Goal: Obtain resource: Download file/media

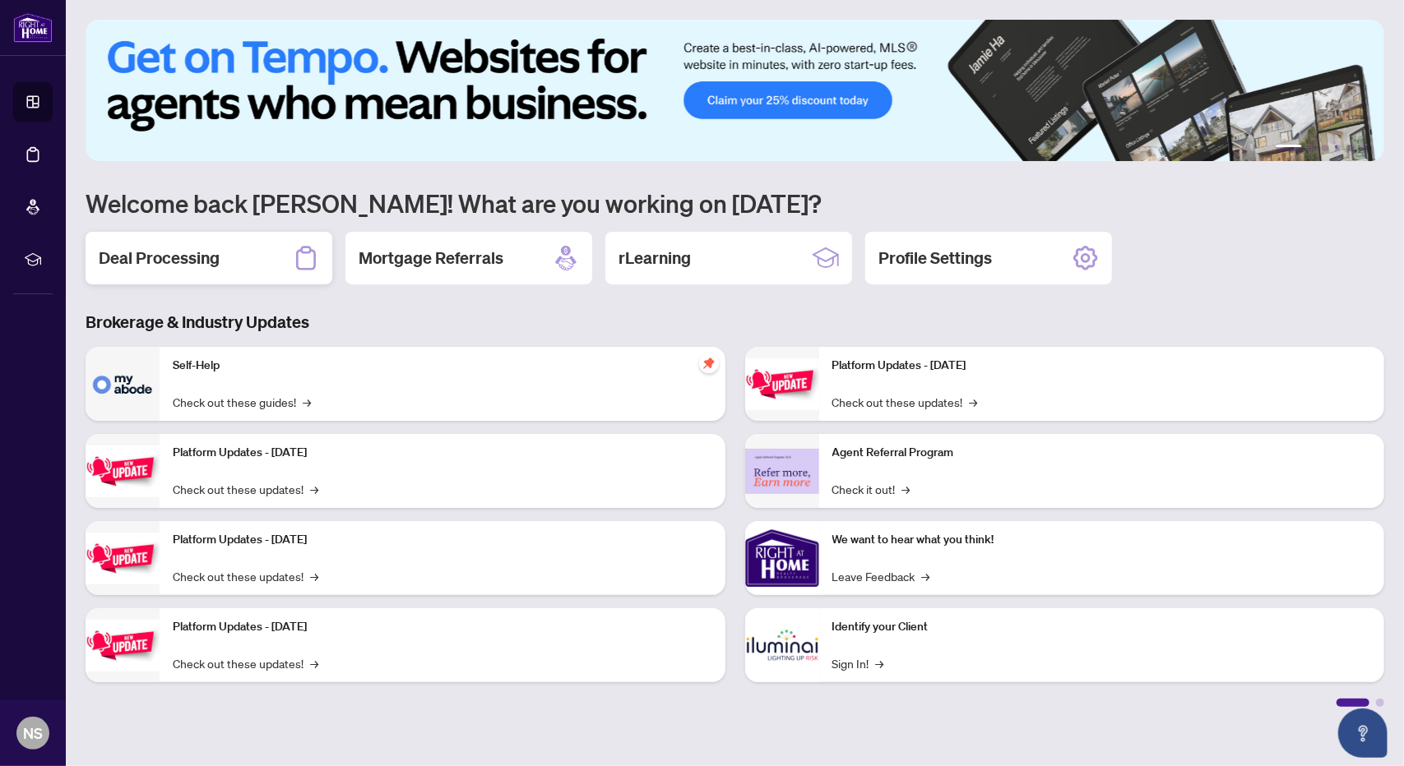
click at [140, 257] on h2 "Deal Processing" at bounding box center [159, 258] width 121 height 23
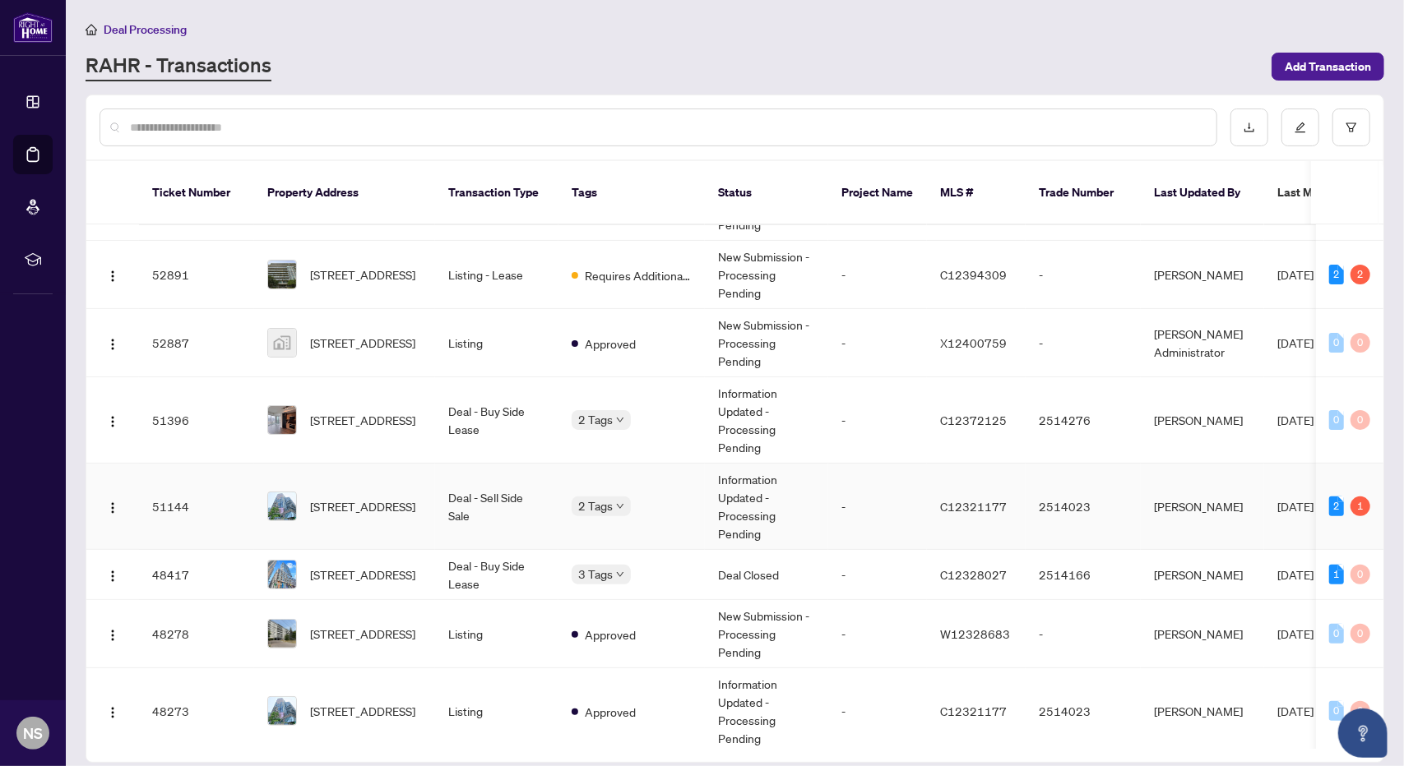
scroll to position [329, 0]
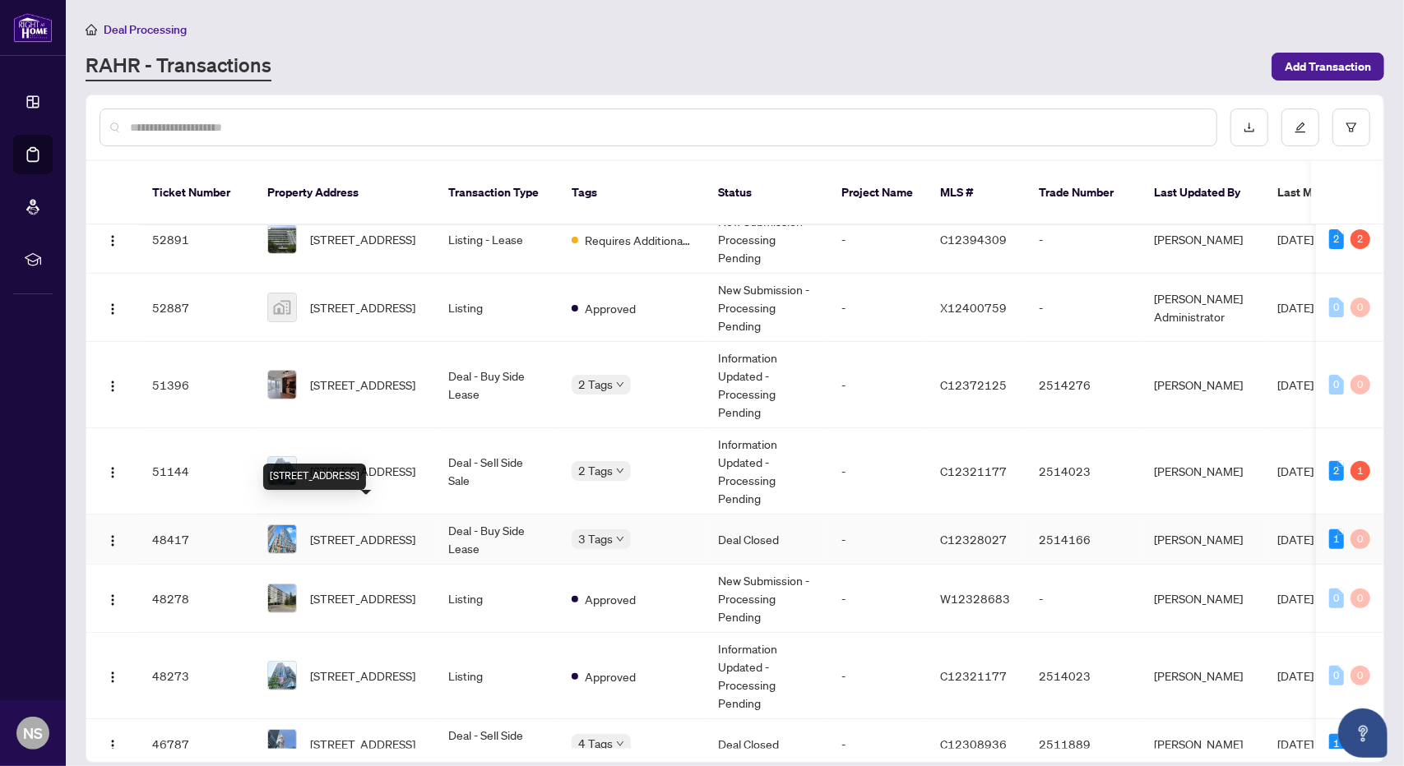
click at [393, 530] on span "[STREET_ADDRESS]" at bounding box center [362, 539] width 105 height 18
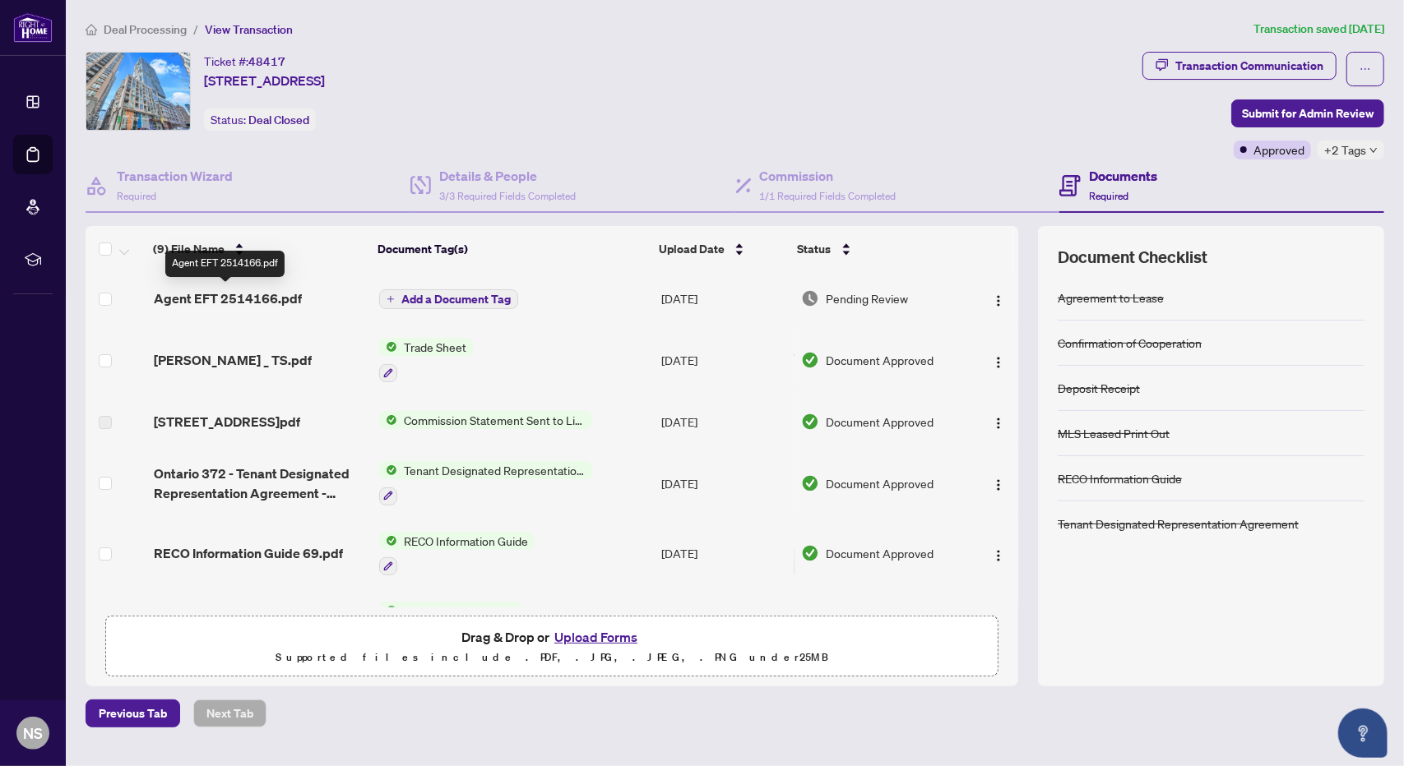
click at [260, 291] on span "Agent EFT 2514166.pdf" at bounding box center [228, 299] width 148 height 20
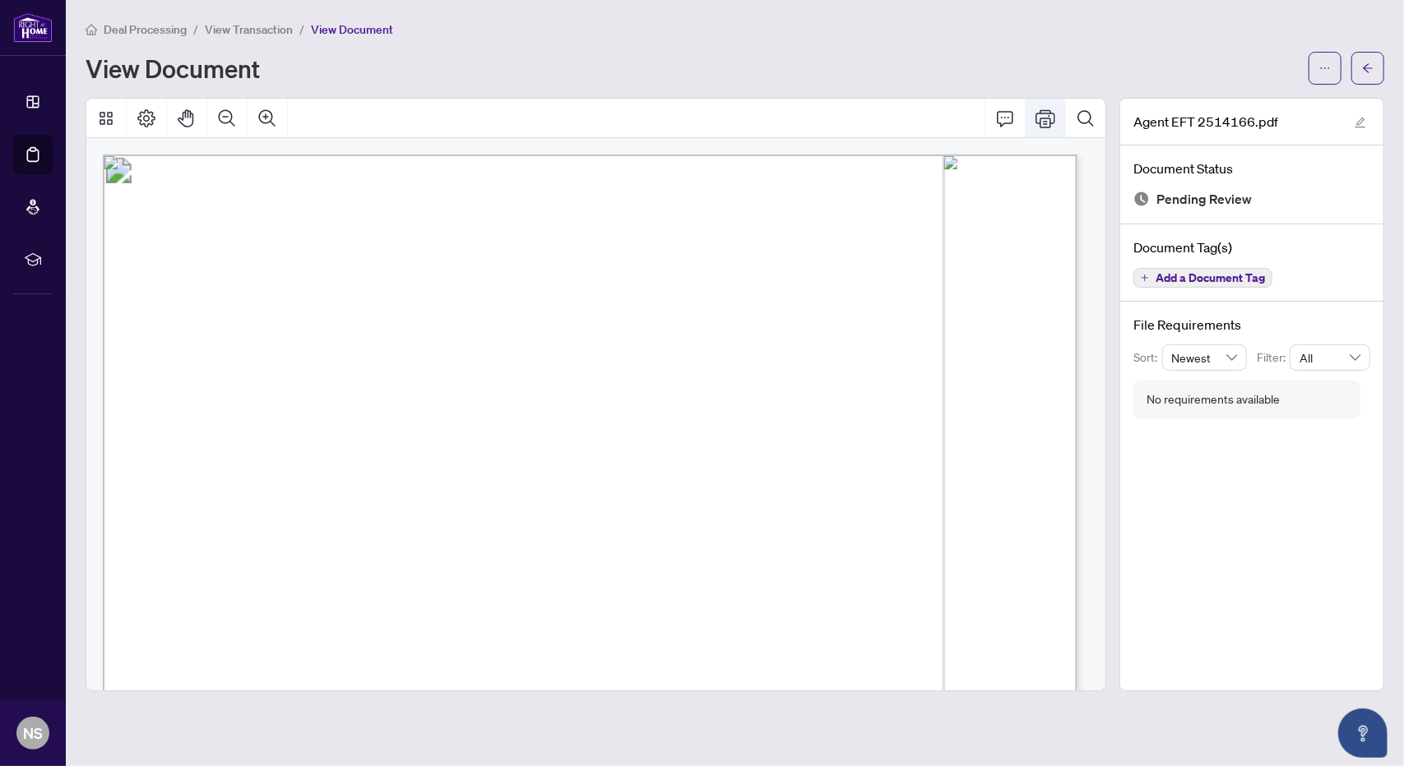
click at [1048, 119] on icon "Print" at bounding box center [1045, 118] width 20 height 18
